Goal: Task Accomplishment & Management: Manage account settings

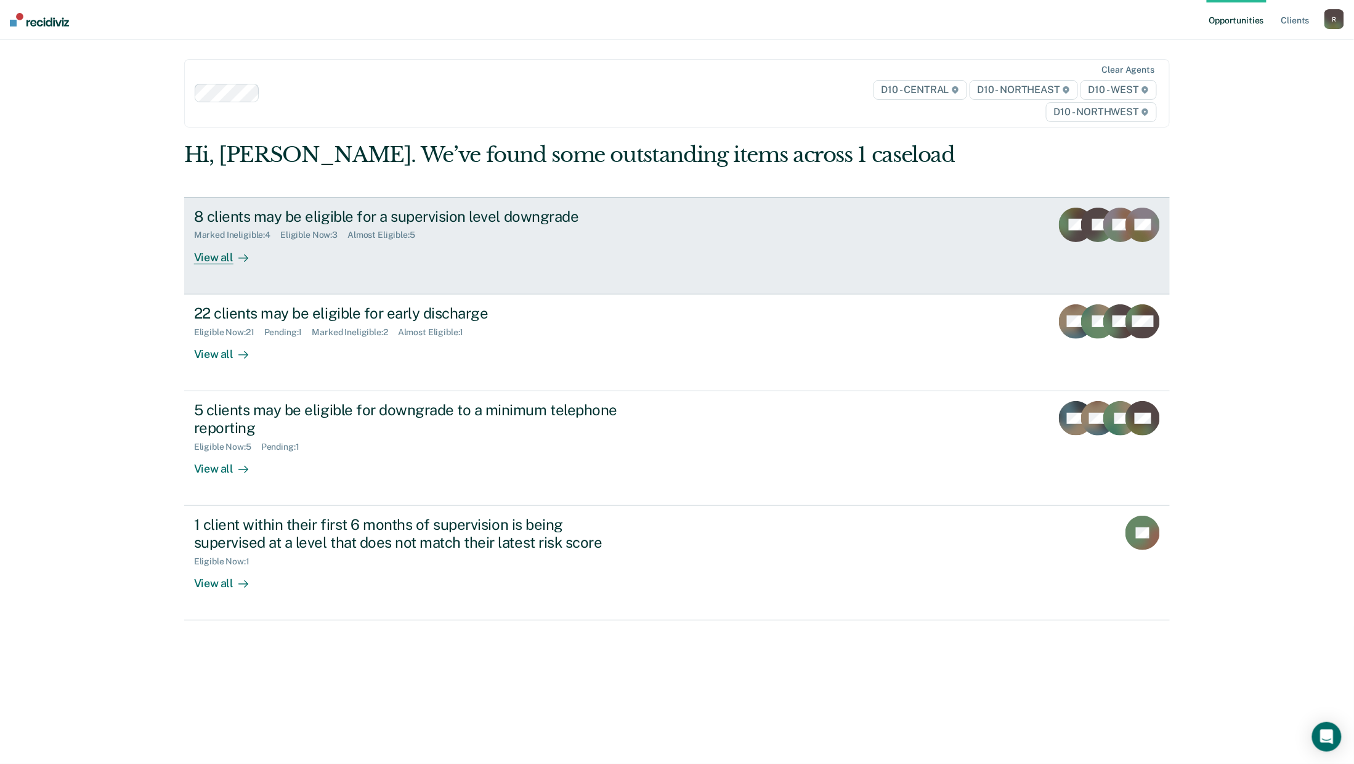
click at [213, 269] on link "8 clients may be eligible for a supervision level downgrade Marked Ineligible :…" at bounding box center [677, 245] width 986 height 97
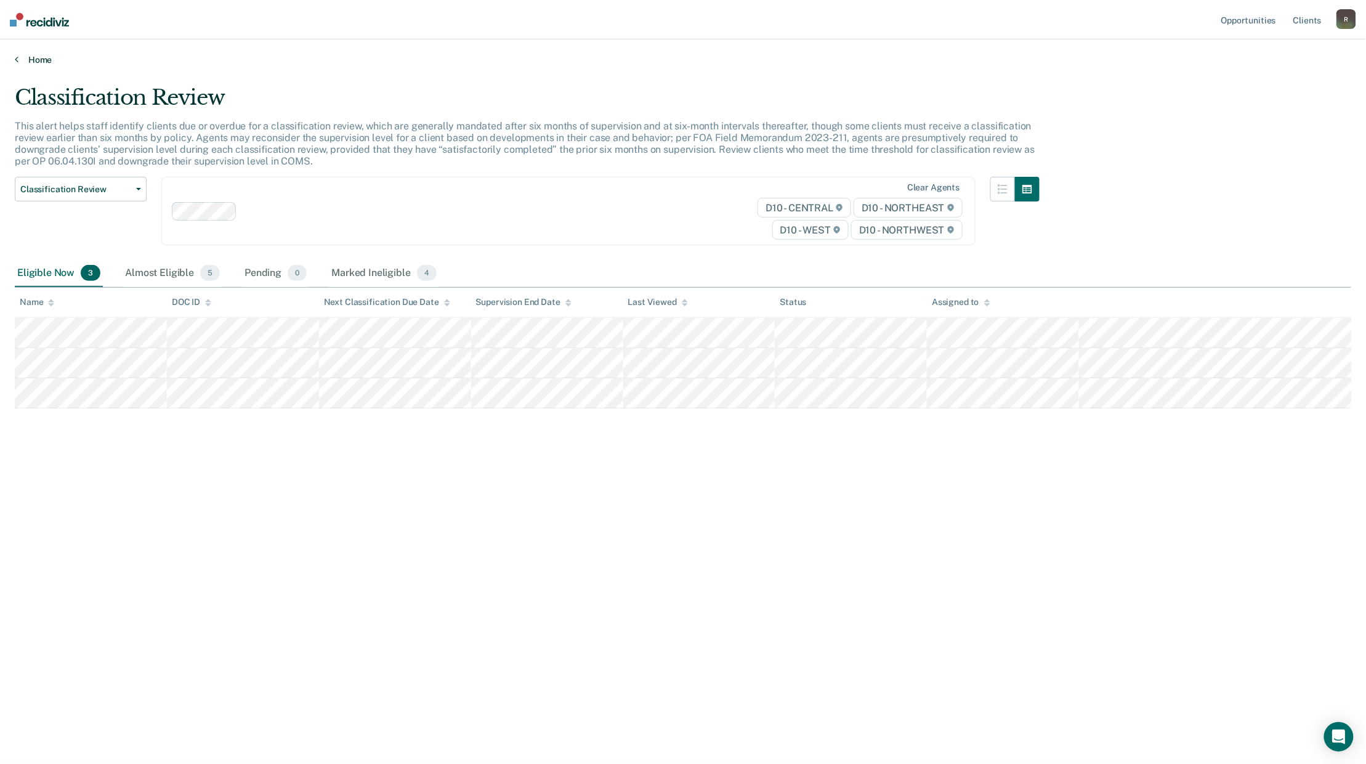
click at [32, 57] on link "Home" at bounding box center [683, 59] width 1337 height 11
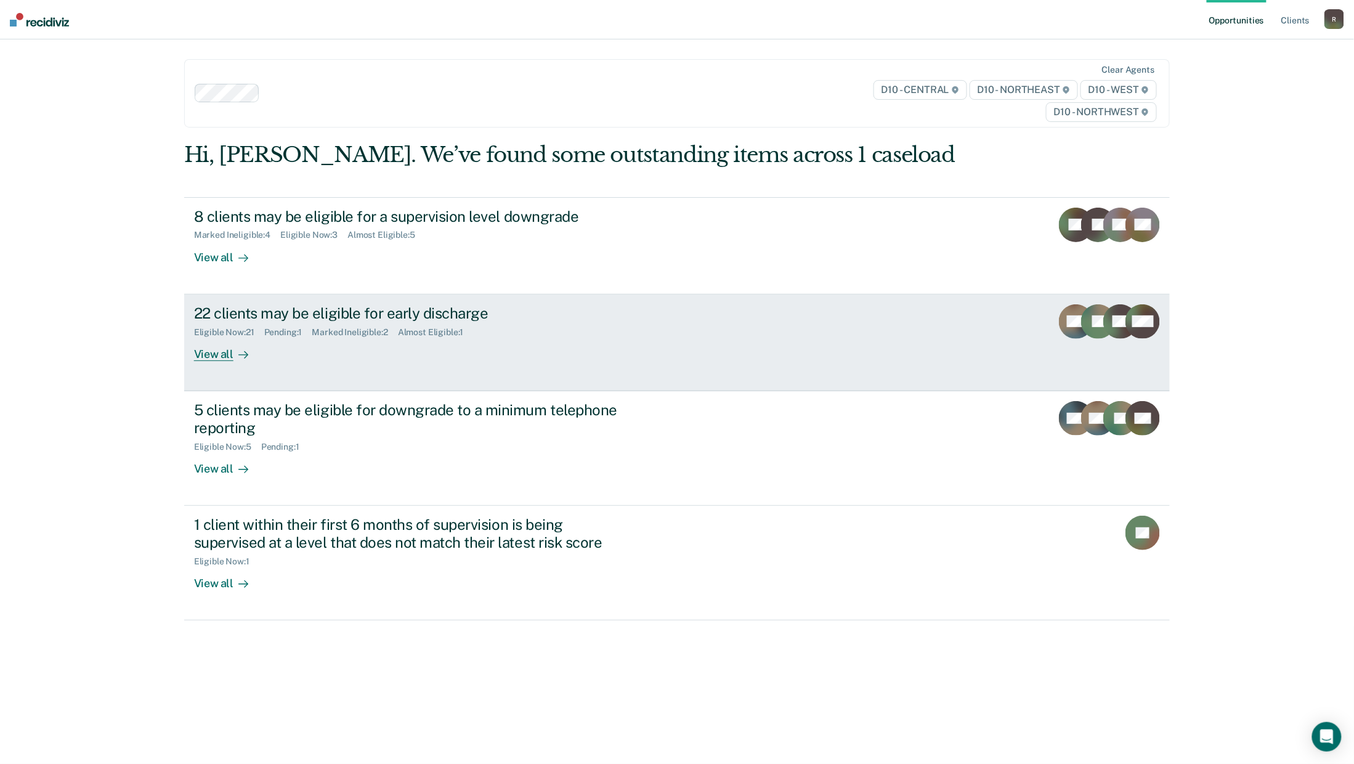
click at [222, 355] on div "View all" at bounding box center [228, 349] width 69 height 24
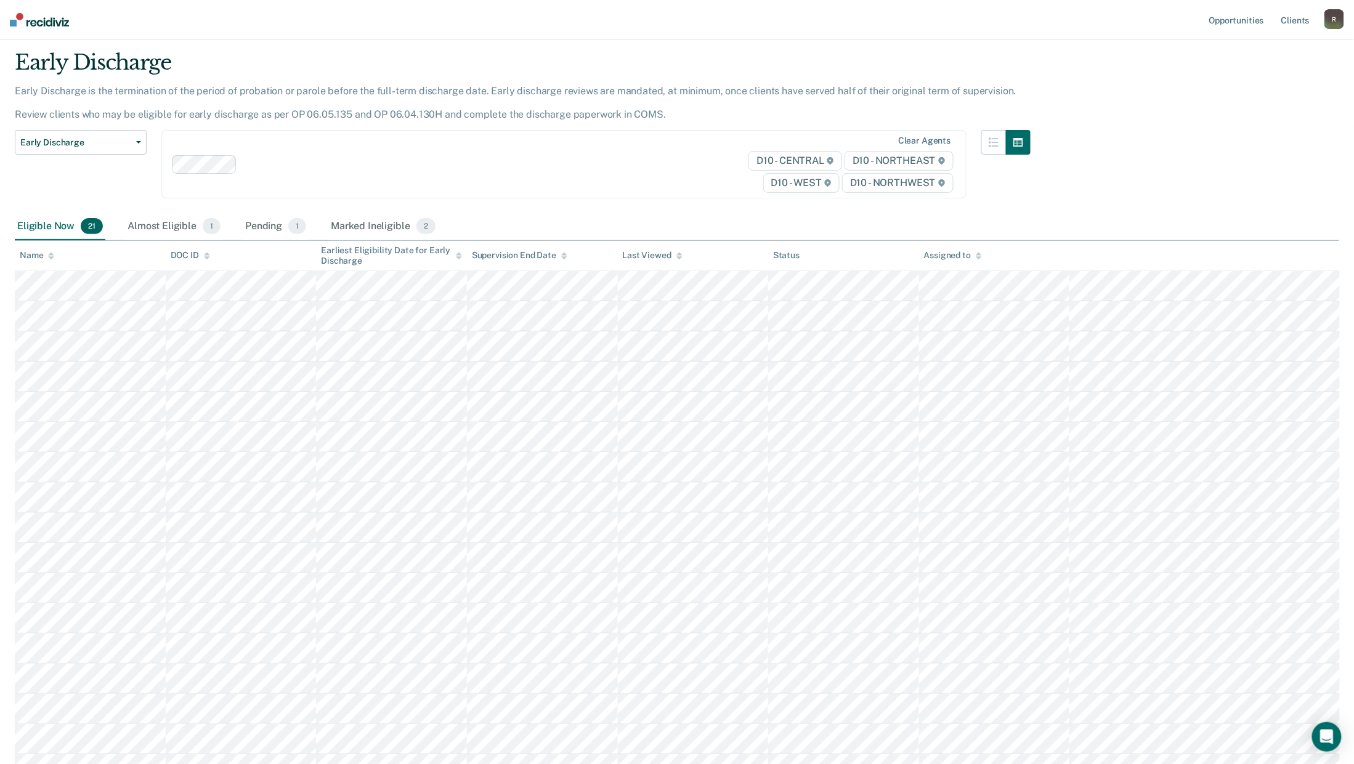
scroll to position [18, 0]
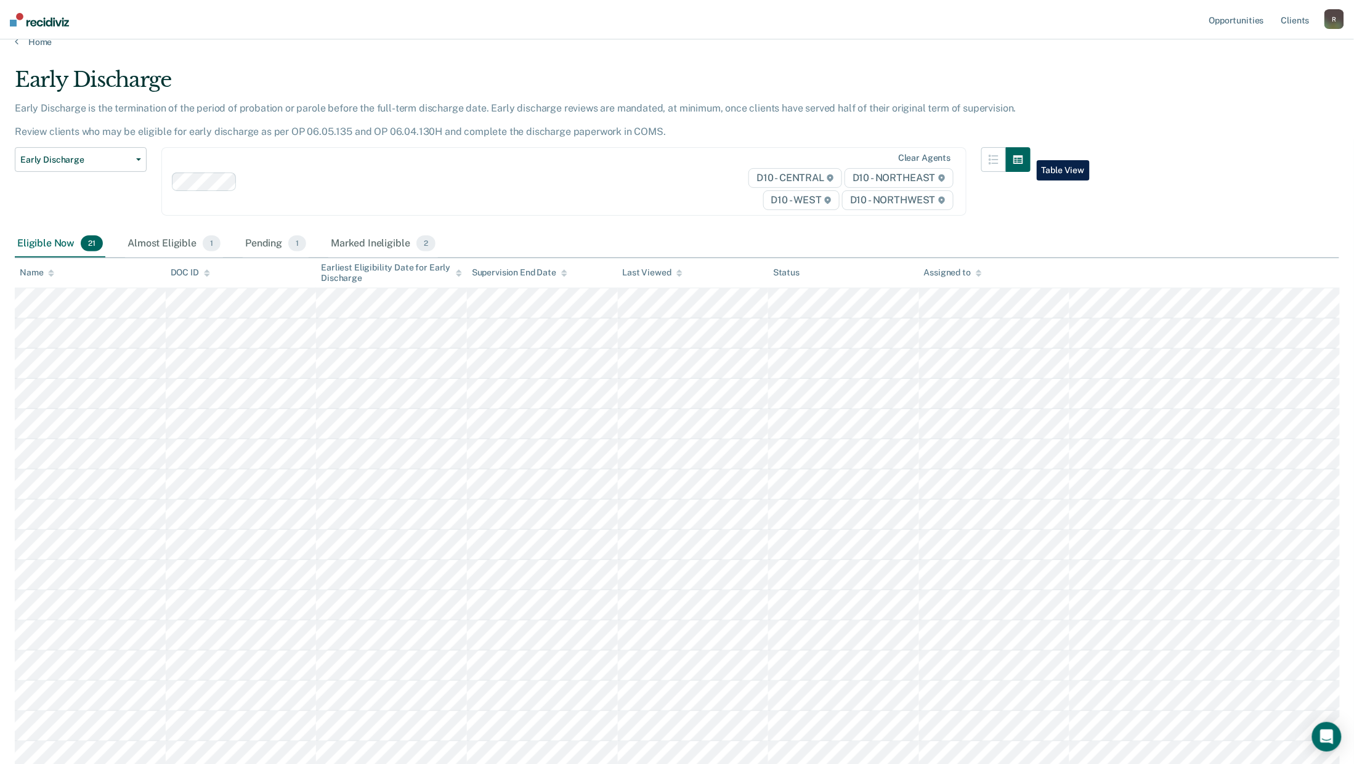
click at [1027, 151] on button "button" at bounding box center [1018, 159] width 25 height 25
click at [999, 158] on icon "button" at bounding box center [994, 160] width 10 height 10
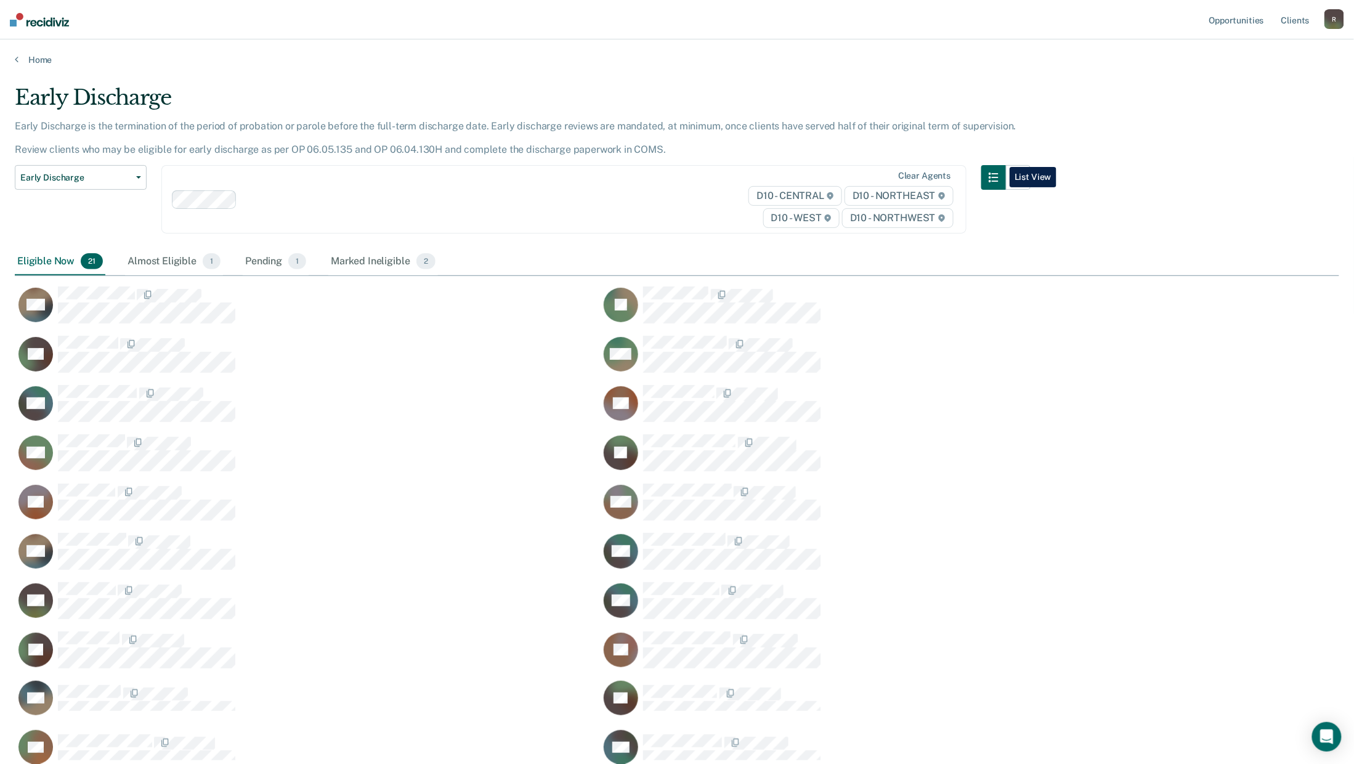
scroll to position [13, 13]
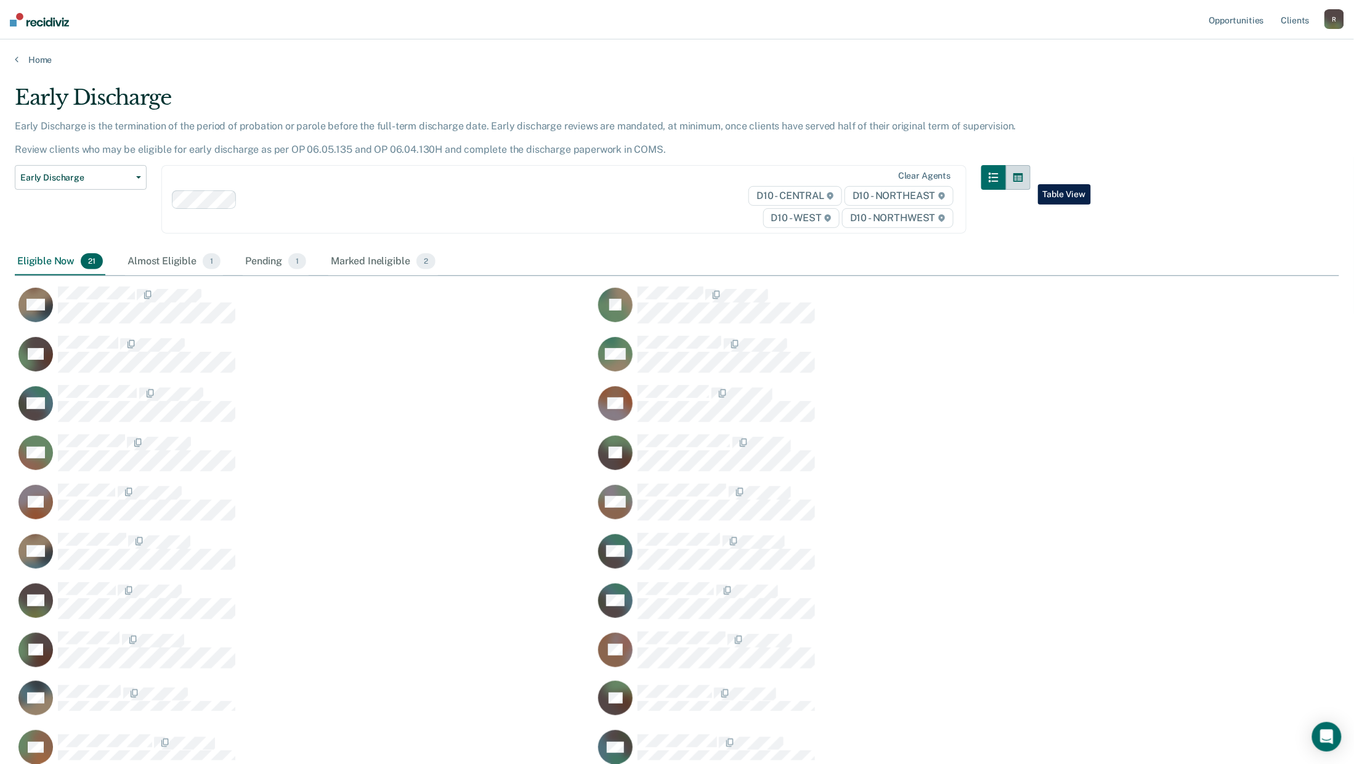
click at [1023, 175] on icon "button" at bounding box center [1018, 177] width 10 height 9
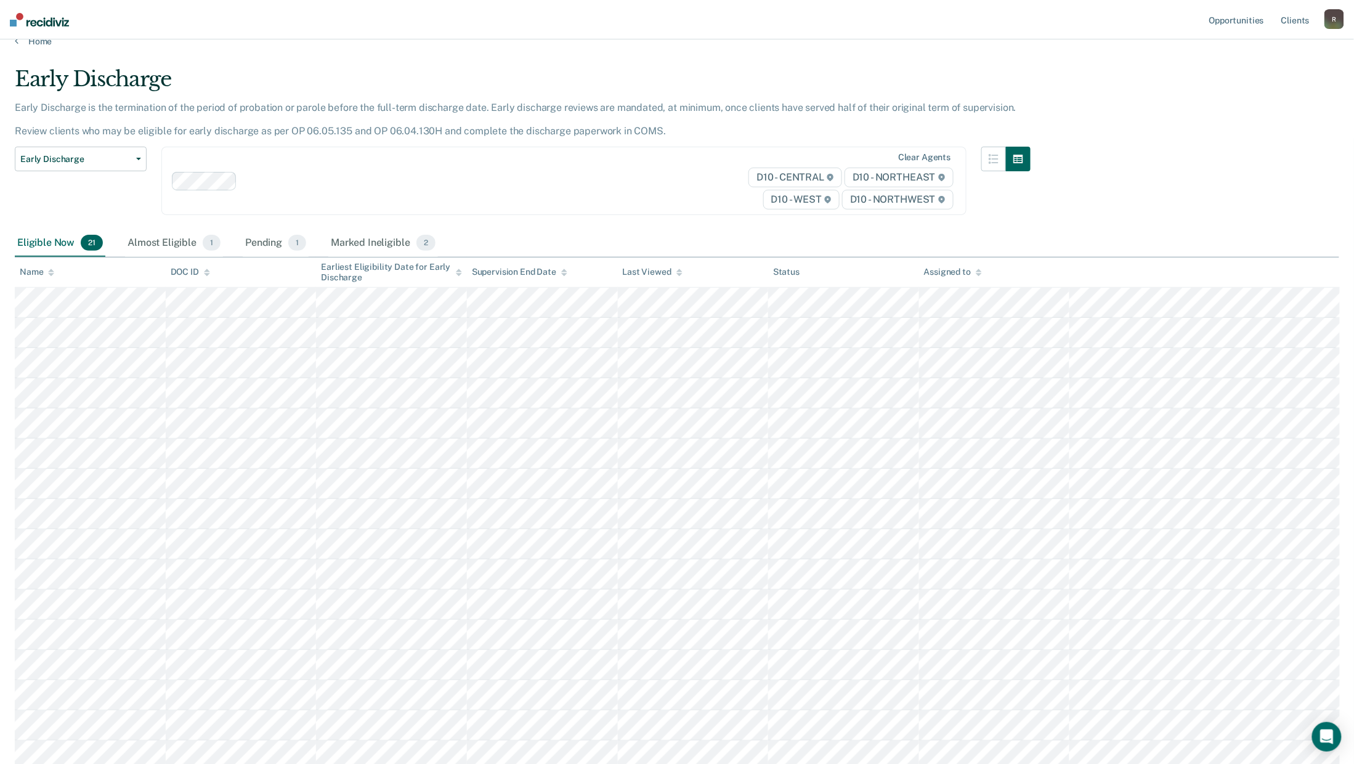
scroll to position [0, 0]
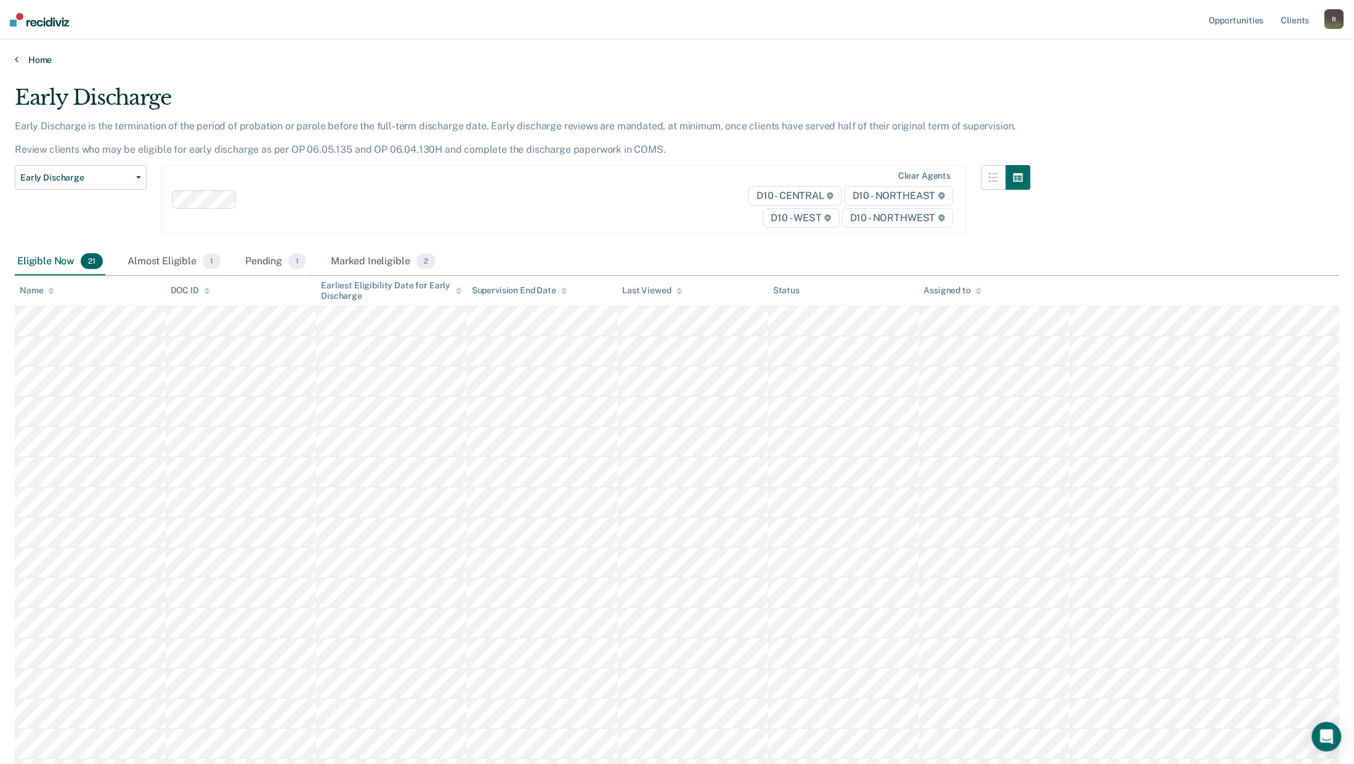
click at [20, 60] on link "Home" at bounding box center [677, 59] width 1324 height 11
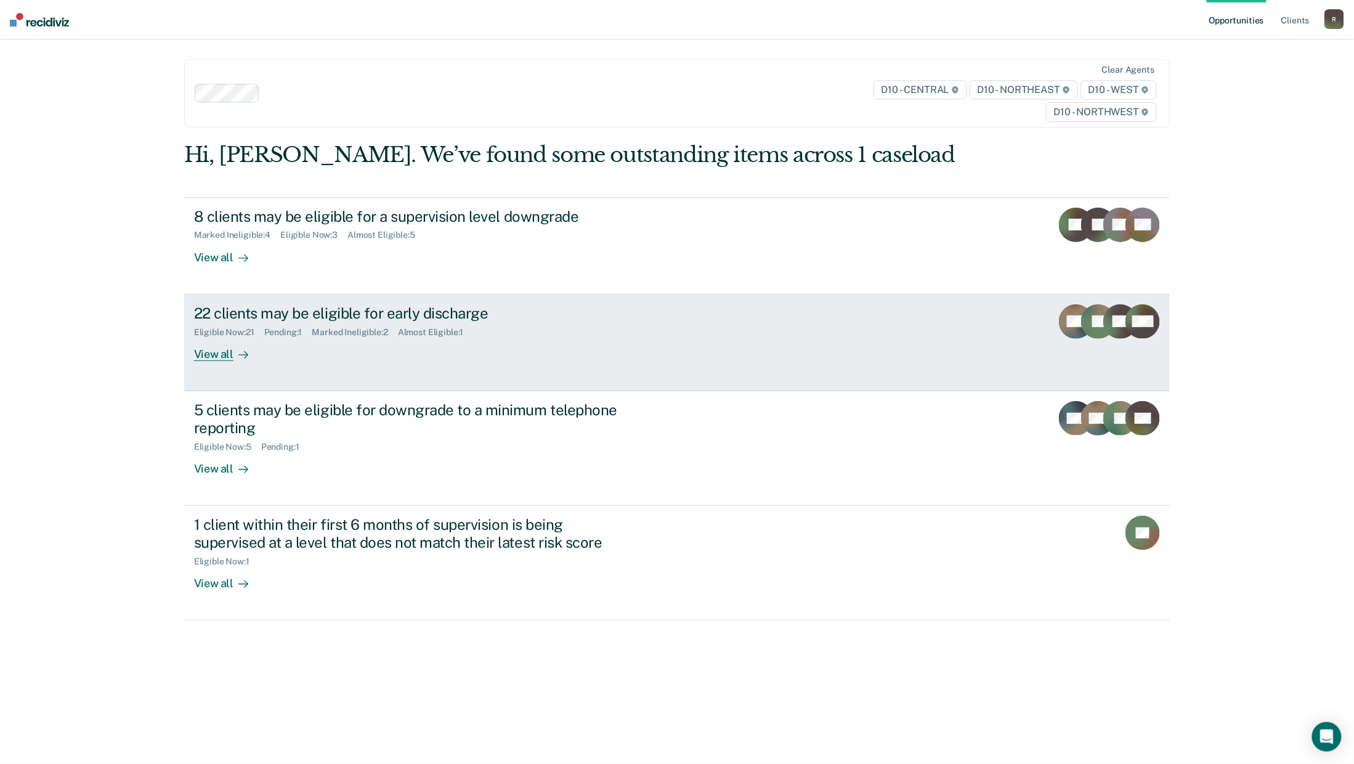
click at [205, 355] on div "View all" at bounding box center [228, 349] width 69 height 24
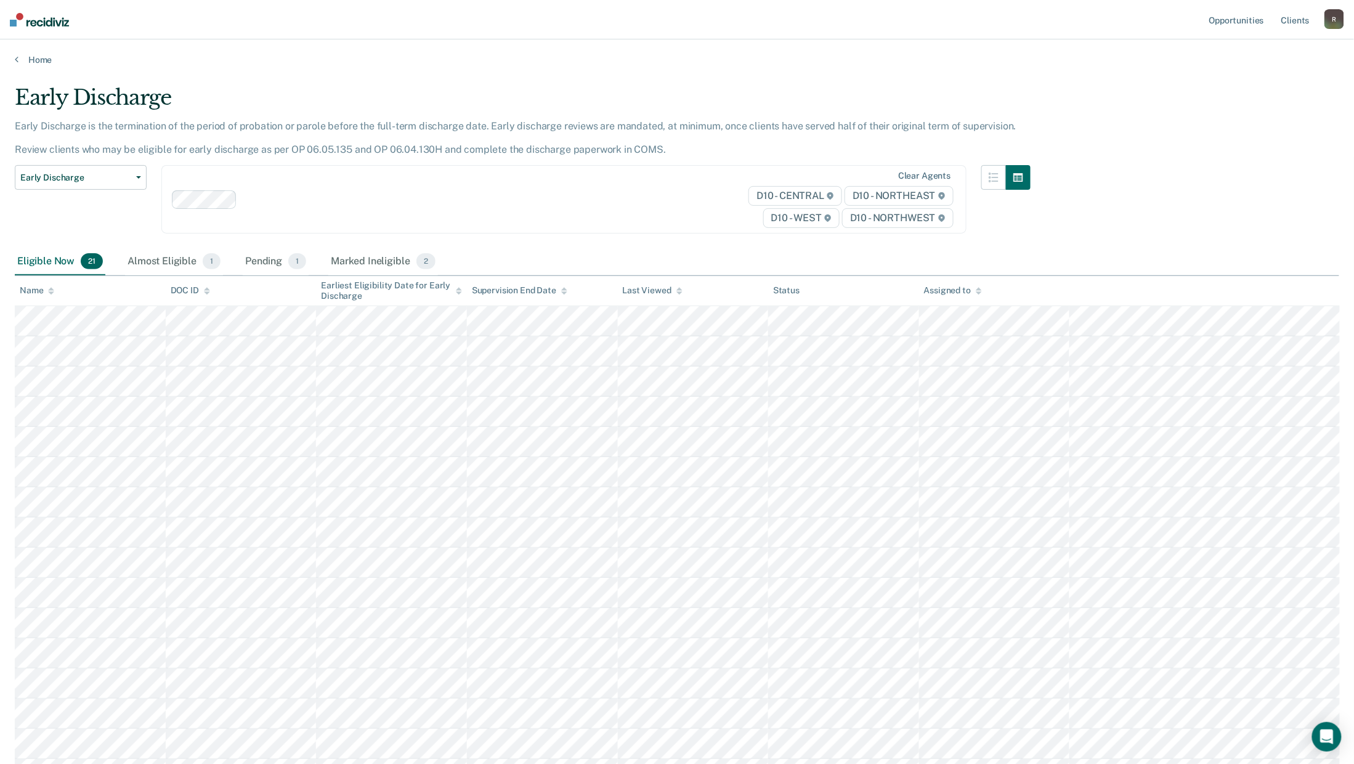
click at [1334, 15] on div "R" at bounding box center [1334, 19] width 20 height 20
click at [1257, 77] on link "Log Out" at bounding box center [1284, 81] width 99 height 10
